Goal: Go to known website: Access a specific website the user already knows

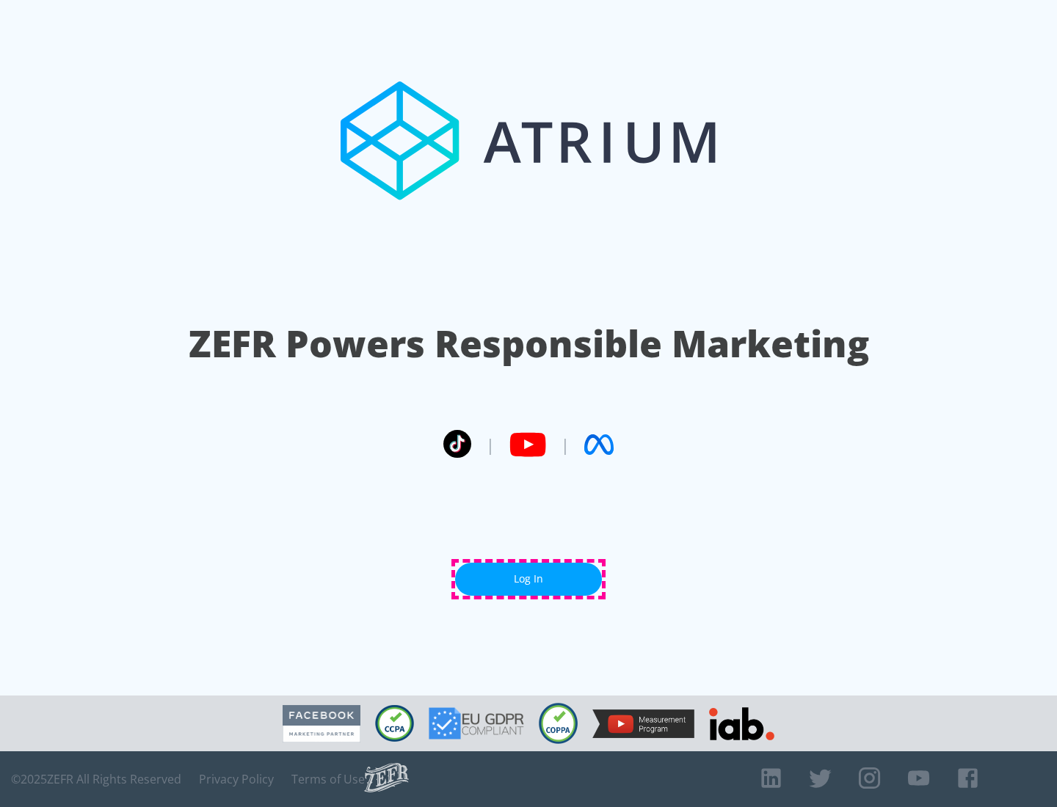
click at [528, 579] on link "Log In" at bounding box center [528, 579] width 147 height 33
